Goal: Task Accomplishment & Management: Manage account settings

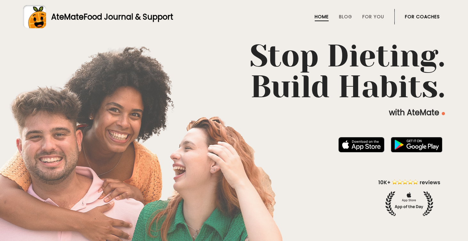
click at [418, 16] on link "For Coaches" at bounding box center [422, 16] width 35 height 5
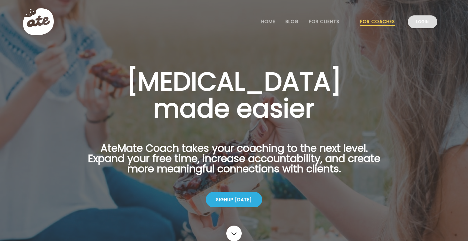
click at [421, 22] on link "Login" at bounding box center [422, 21] width 29 height 13
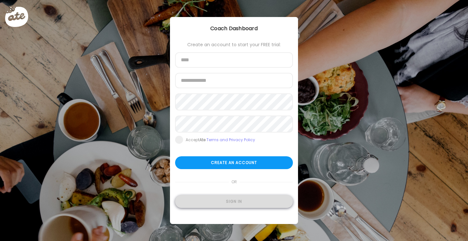
click at [224, 202] on div "Sign in" at bounding box center [234, 201] width 118 height 13
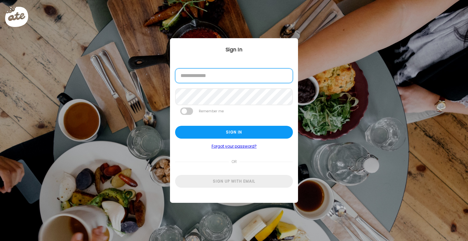
type input "**********"
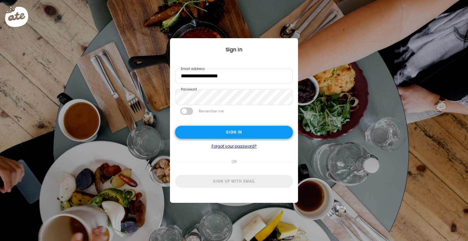
click at [221, 132] on div "Sign in" at bounding box center [234, 132] width 118 height 13
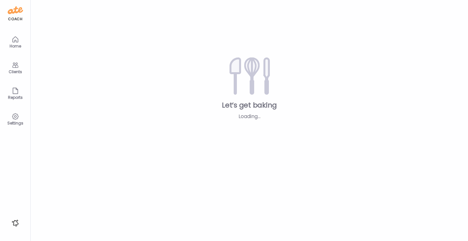
type textarea "**********"
type input "*********"
type input "**********"
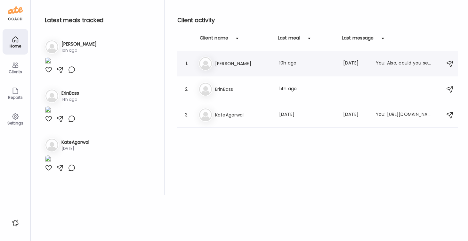
click at [226, 62] on h3 "[PERSON_NAME]" at bounding box center [243, 64] width 56 height 8
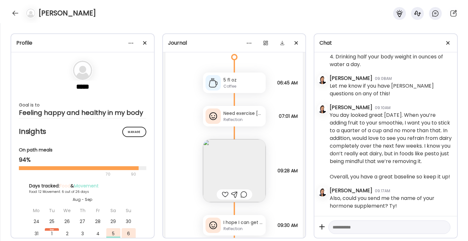
scroll to position [8167, 0]
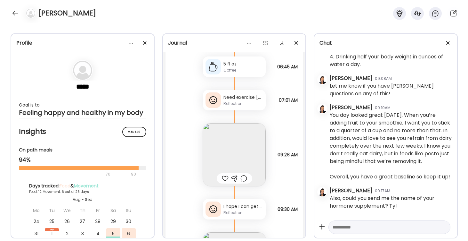
click at [249, 103] on div "Reflection" at bounding box center [244, 104] width 40 height 6
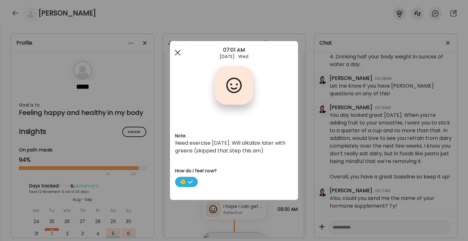
click at [180, 52] on div at bounding box center [177, 52] width 13 height 13
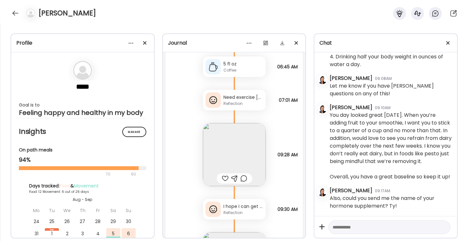
click at [235, 150] on img at bounding box center [234, 154] width 63 height 63
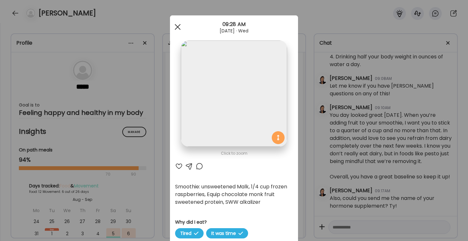
click at [178, 24] on div at bounding box center [177, 27] width 13 height 13
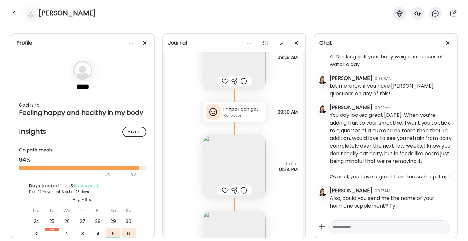
scroll to position [8293, 0]
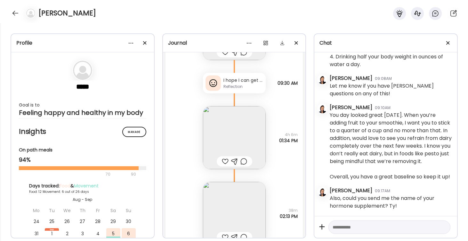
click at [241, 87] on div "Reflection" at bounding box center [244, 87] width 40 height 6
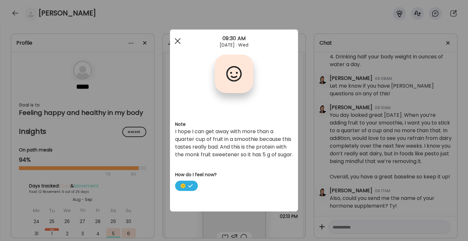
click at [179, 41] on div at bounding box center [177, 41] width 13 height 13
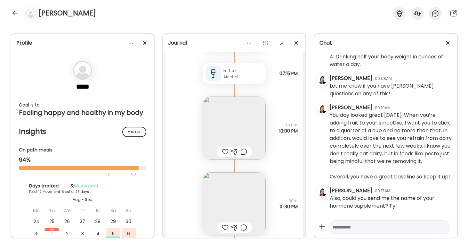
scroll to position [8600, 0]
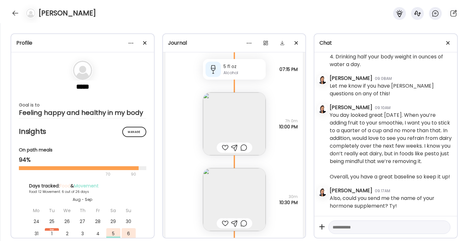
click at [235, 124] on img at bounding box center [234, 123] width 63 height 63
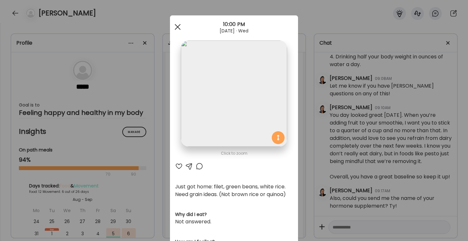
click at [178, 26] on div at bounding box center [177, 27] width 13 height 13
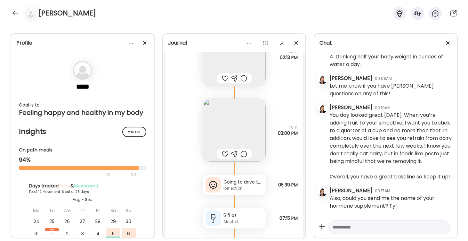
scroll to position [8468, 0]
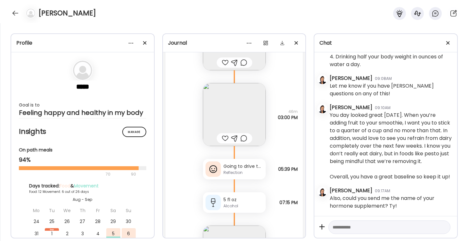
click at [236, 169] on div "Reflection" at bounding box center [244, 172] width 40 height 6
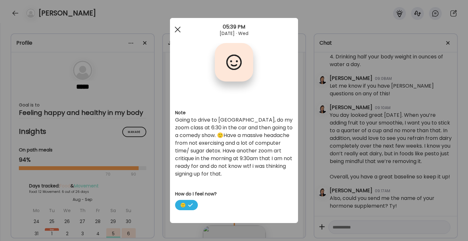
click at [178, 29] on span at bounding box center [178, 30] width 6 height 6
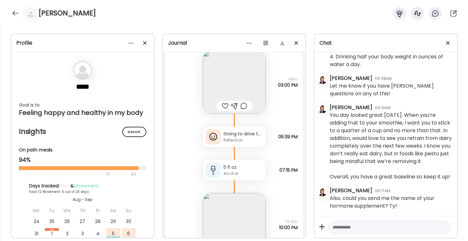
scroll to position [8581, 0]
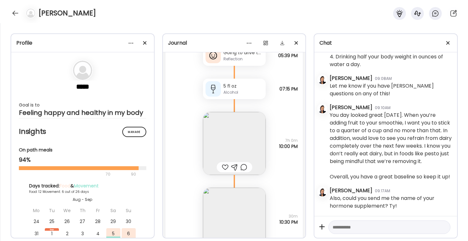
click at [236, 143] on img at bounding box center [234, 143] width 63 height 63
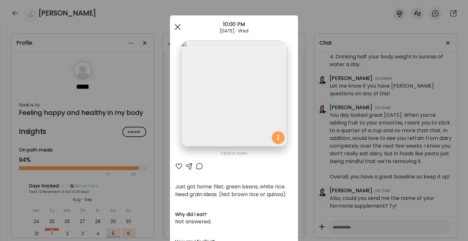
click at [176, 26] on div at bounding box center [177, 27] width 13 height 13
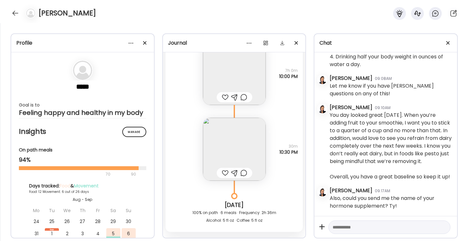
scroll to position [8602, 0]
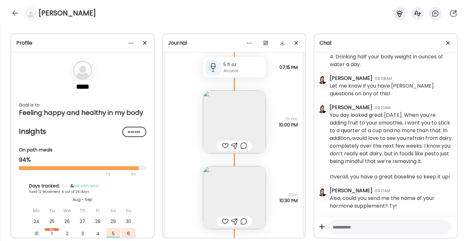
click at [244, 116] on img at bounding box center [234, 121] width 63 height 63
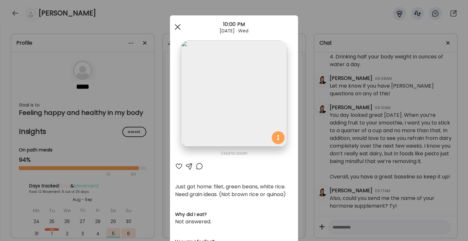
click at [178, 26] on span at bounding box center [178, 27] width 6 height 6
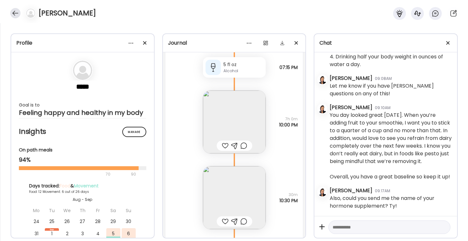
click at [14, 12] on div at bounding box center [15, 13] width 10 height 10
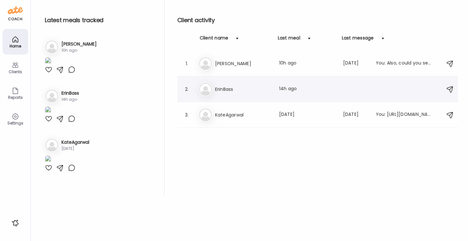
click at [226, 89] on h3 "ErinBass" at bounding box center [243, 89] width 56 height 8
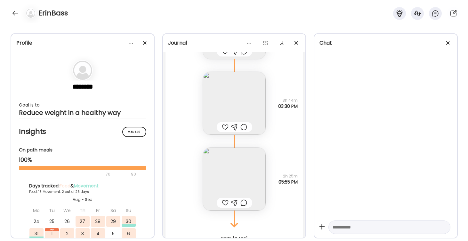
scroll to position [6266, 0]
click at [234, 165] on img at bounding box center [234, 175] width 63 height 63
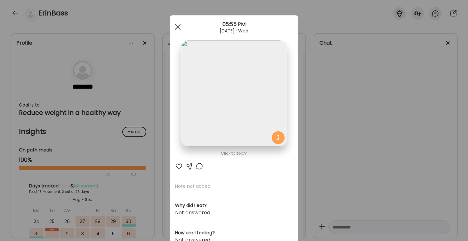
click at [176, 27] on div at bounding box center [177, 27] width 13 height 13
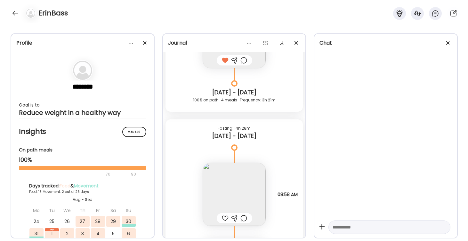
scroll to position [5560, 0]
click at [18, 12] on div at bounding box center [15, 13] width 10 height 10
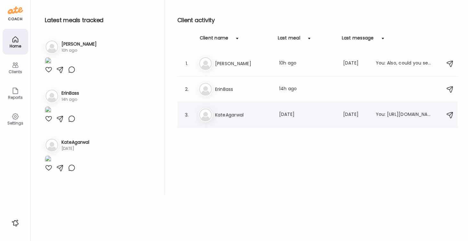
click at [233, 114] on h3 "KateAgarwal" at bounding box center [243, 115] width 56 height 8
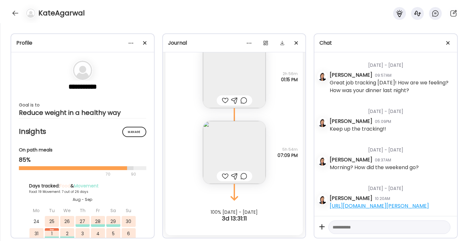
scroll to position [9086, 0]
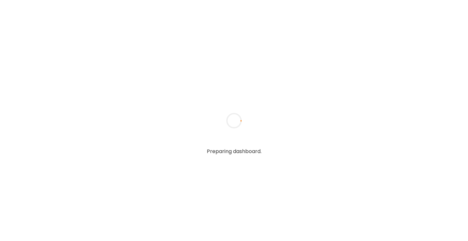
type textarea "**********"
type input "*********"
type input "**********"
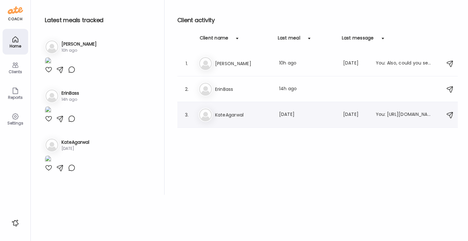
click at [247, 110] on div "Ka KateAgarwal Last meal: [DATE] Last message: [DATE] You: [URL][DOMAIN_NAME][P…" at bounding box center [319, 115] width 240 height 14
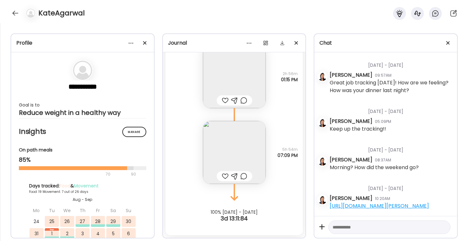
scroll to position [1023, 0]
click at [15, 14] on div at bounding box center [15, 13] width 10 height 10
